Goal: Transaction & Acquisition: Book appointment/travel/reservation

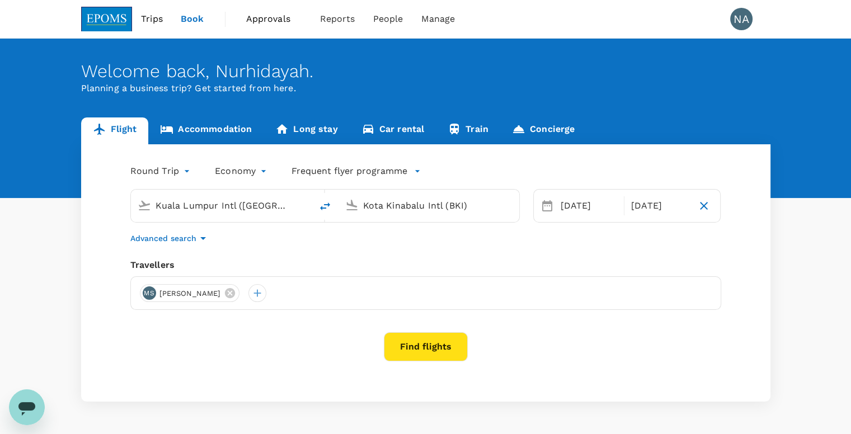
click at [182, 171] on body "Trips Book Approvals 0 Reports People Manage NA Welcome back , [GEOGRAPHIC_DATA…" at bounding box center [425, 235] width 851 height 471
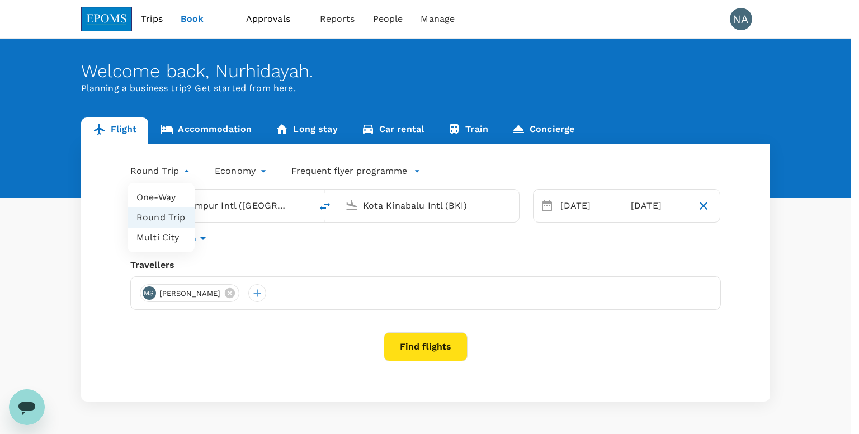
click at [169, 197] on li "One-Way" at bounding box center [160, 197] width 67 height 20
type input "oneway"
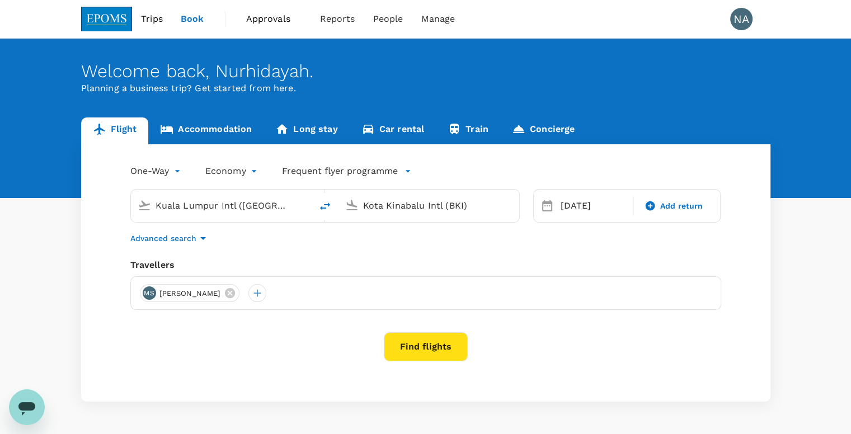
click at [215, 205] on input "Kuala Lumpur Intl ([GEOGRAPHIC_DATA])" at bounding box center [221, 205] width 133 height 17
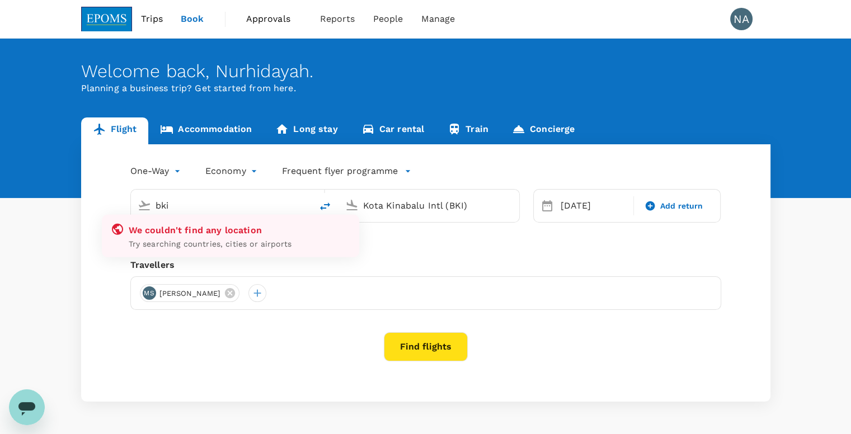
type input "Kuala Lumpur Intl ([GEOGRAPHIC_DATA])"
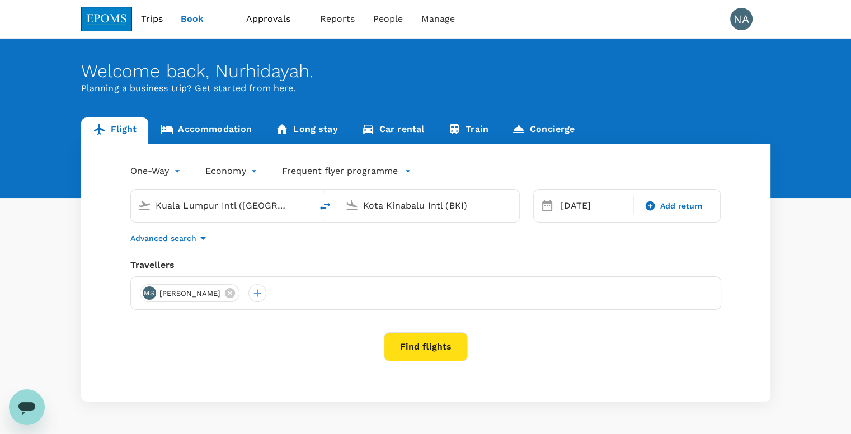
click at [215, 205] on input "Kuala Lumpur Intl ([GEOGRAPHIC_DATA])" at bounding box center [221, 205] width 133 height 17
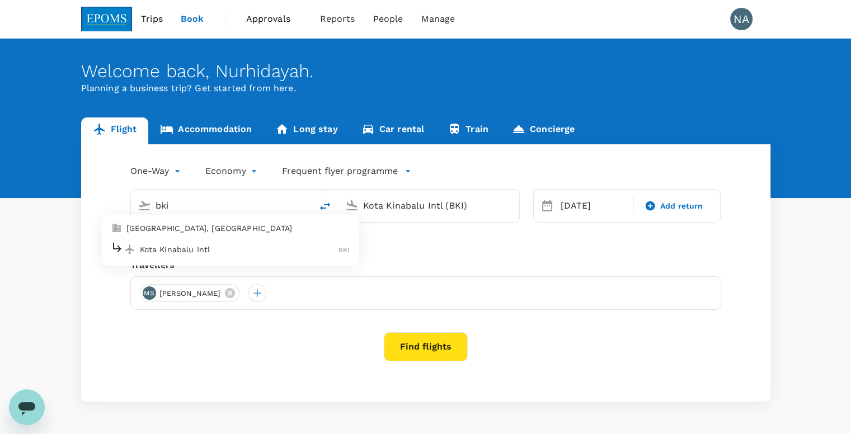
click at [240, 248] on p "Kota Kinabalu Intl" at bounding box center [239, 249] width 199 height 11
type input "Kota Kinabalu Intl (BKI)"
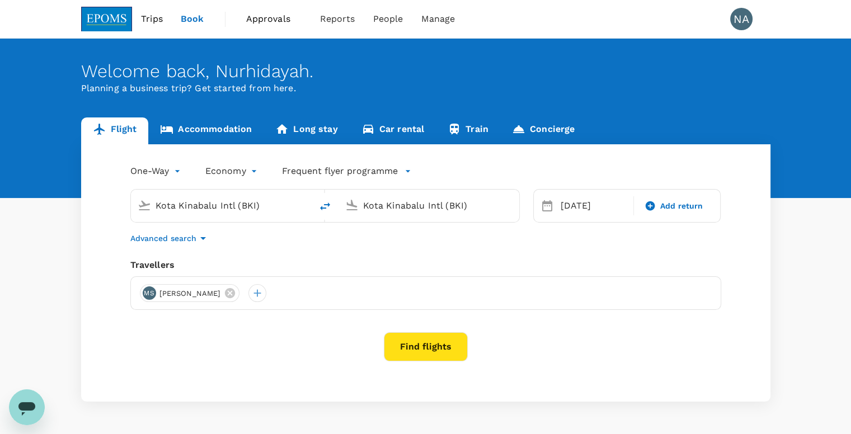
click at [394, 211] on input "Kota Kinabalu Intl (BKI)" at bounding box center [429, 205] width 133 height 17
click at [400, 244] on p "Sandakan" at bounding box center [445, 249] width 196 height 11
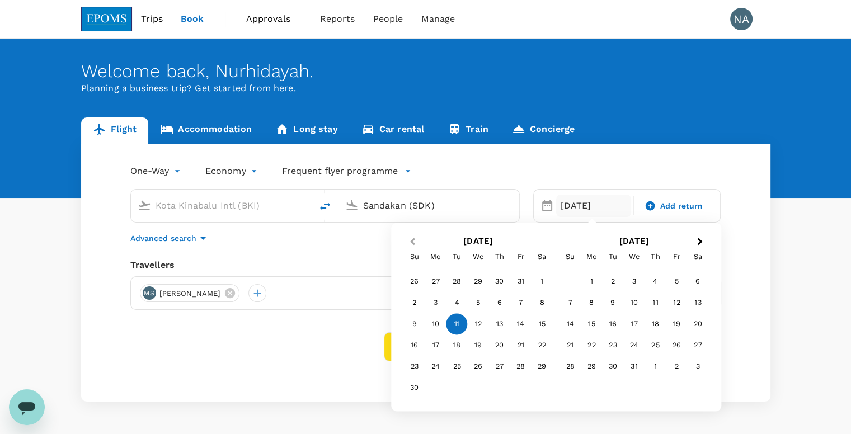
type input "Sandakan (SDK)"
click at [415, 248] on button "Previous Month" at bounding box center [411, 242] width 18 height 18
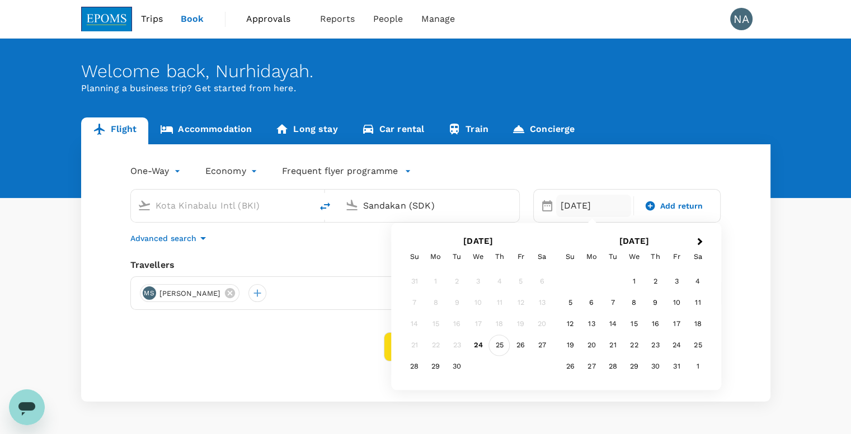
click at [506, 345] on div "25" at bounding box center [499, 345] width 21 height 21
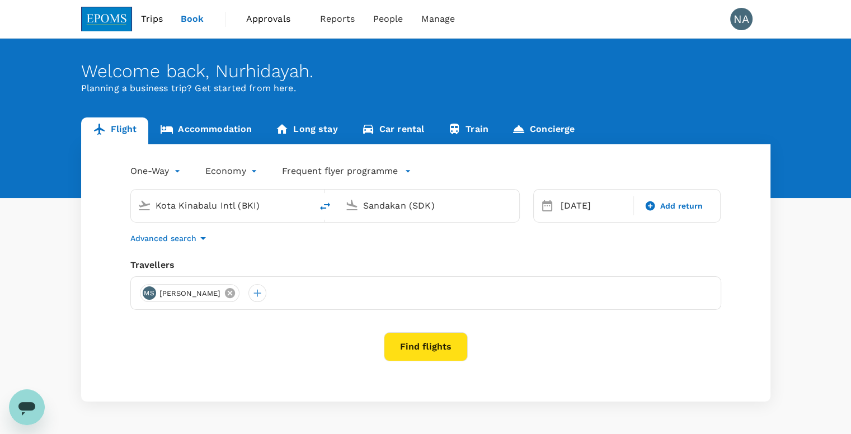
click at [235, 296] on icon at bounding box center [230, 293] width 10 height 10
click at [148, 289] on div at bounding box center [149, 293] width 18 height 18
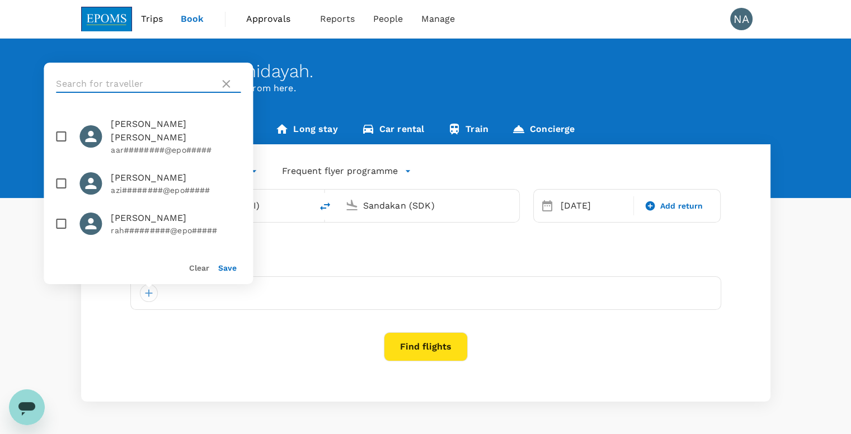
click at [131, 89] on input "text" at bounding box center [135, 84] width 159 height 18
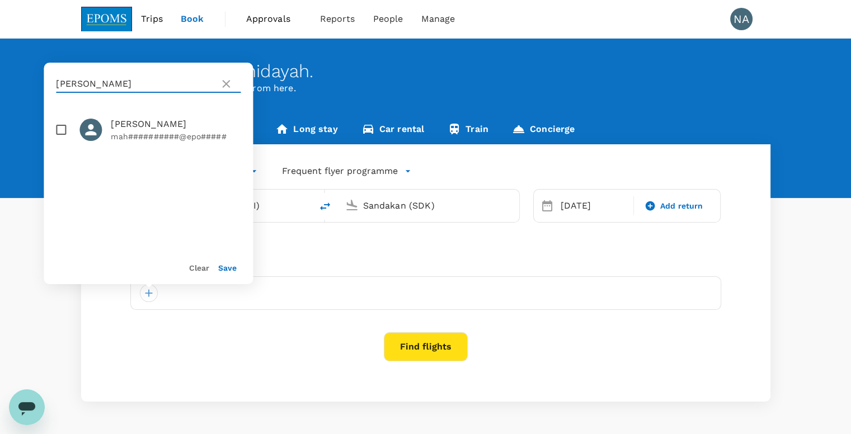
type input "[PERSON_NAME]"
click at [135, 131] on p "mah##########@epo#####" at bounding box center [176, 136] width 130 height 11
checkbox input "true"
click at [227, 266] on button "Save" at bounding box center [227, 267] width 18 height 9
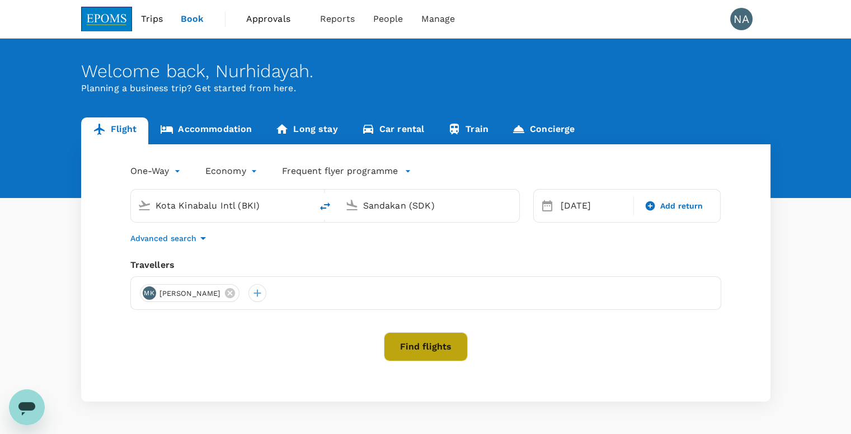
click at [433, 357] on button "Find flights" at bounding box center [426, 346] width 84 height 29
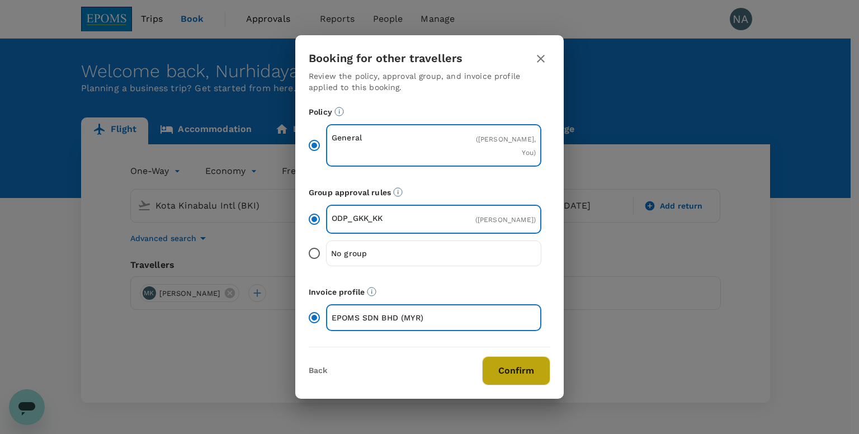
click at [513, 374] on button "Confirm" at bounding box center [516, 370] width 68 height 29
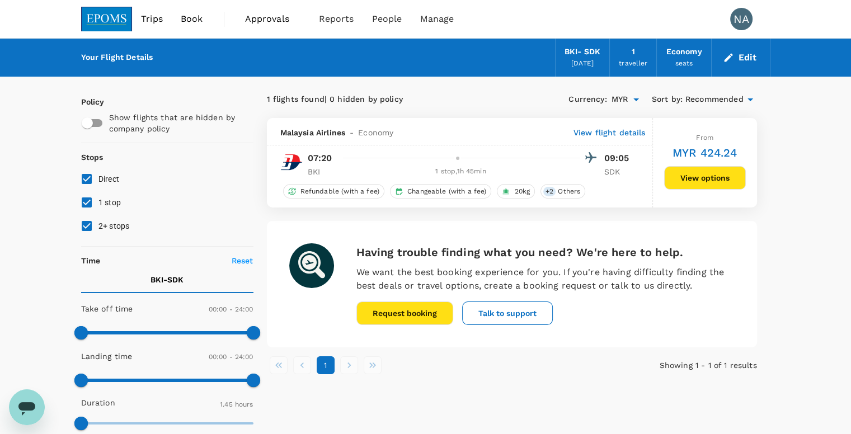
click at [597, 137] on p "View flight details" at bounding box center [609, 132] width 72 height 11
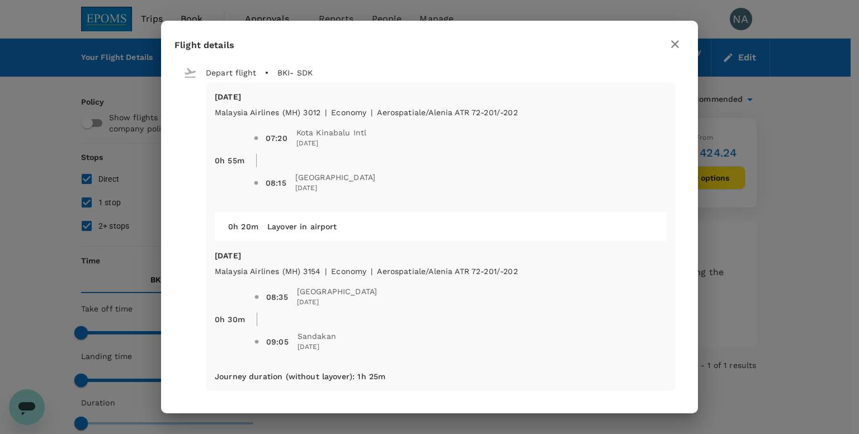
click at [673, 48] on icon "button" at bounding box center [674, 43] width 13 height 13
